Goal: Check status

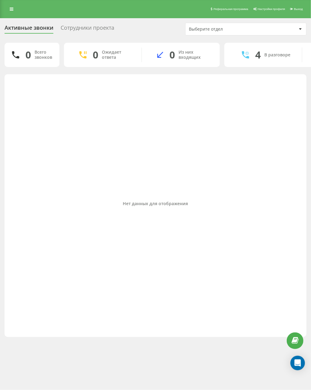
click at [138, 129] on div "Нет данных для отображения" at bounding box center [155, 204] width 292 height 254
click at [75, 84] on div "Нет данных для отображения" at bounding box center [155, 204] width 292 height 254
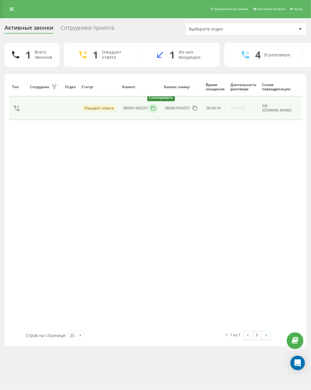
click at [154, 108] on icon at bounding box center [153, 108] width 6 height 6
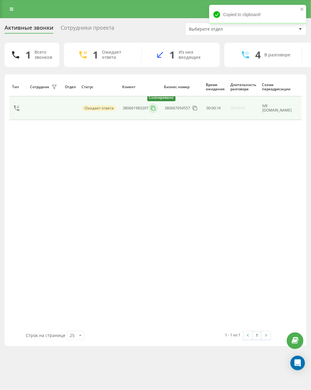
click at [154, 108] on icon at bounding box center [153, 108] width 6 height 6
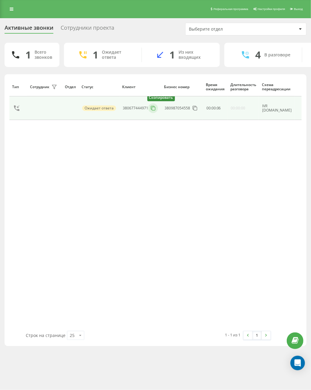
click at [155, 110] on icon at bounding box center [153, 108] width 6 height 6
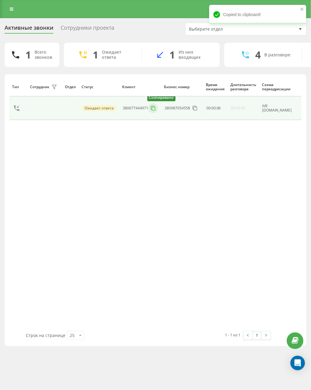
click at [155, 110] on icon at bounding box center [153, 108] width 6 height 6
click at [152, 109] on rect at bounding box center [153, 108] width 3 height 3
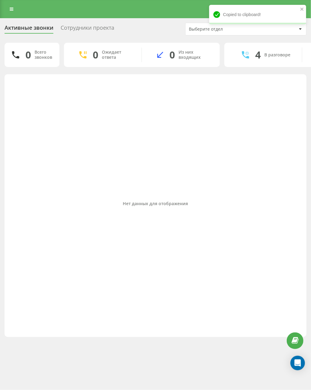
click at [73, 145] on div "Нет данных для отображения" at bounding box center [155, 204] width 292 height 254
